Goal: Transaction & Acquisition: Purchase product/service

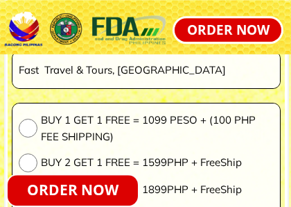
scroll to position [10671, 0]
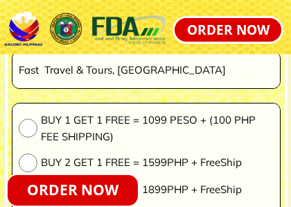
click at [37, 131] on input "radio" at bounding box center [28, 128] width 19 height 19
radio input "true"
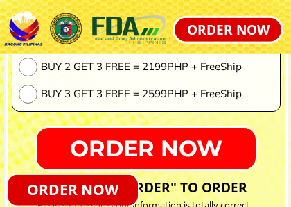
scroll to position [10821, 0]
click at [229, 29] on p "ORDER NOW" at bounding box center [228, 30] width 107 height 24
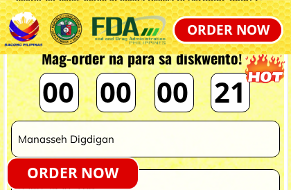
scroll to position [3562, 0]
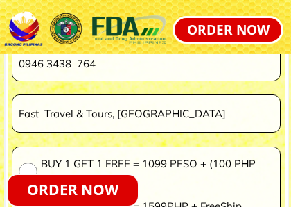
scroll to position [10642, 0]
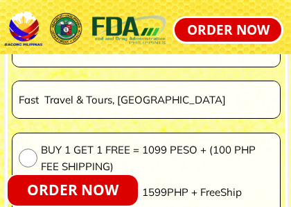
click at [183, 143] on span "BUY 1 GET 1 FREE = 1099 PESO + (100 PHP FEE SHIPPING)" at bounding box center [157, 158] width 233 height 33
radio input "true"
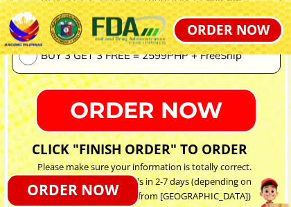
scroll to position [10860, 0]
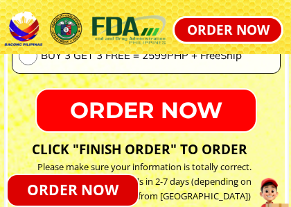
click at [175, 110] on p "ORDER NOW" at bounding box center [146, 111] width 219 height 42
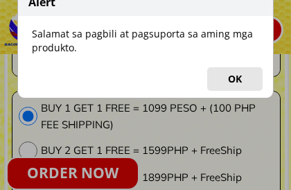
scroll to position [10683, 0]
